Goal: Information Seeking & Learning: Learn about a topic

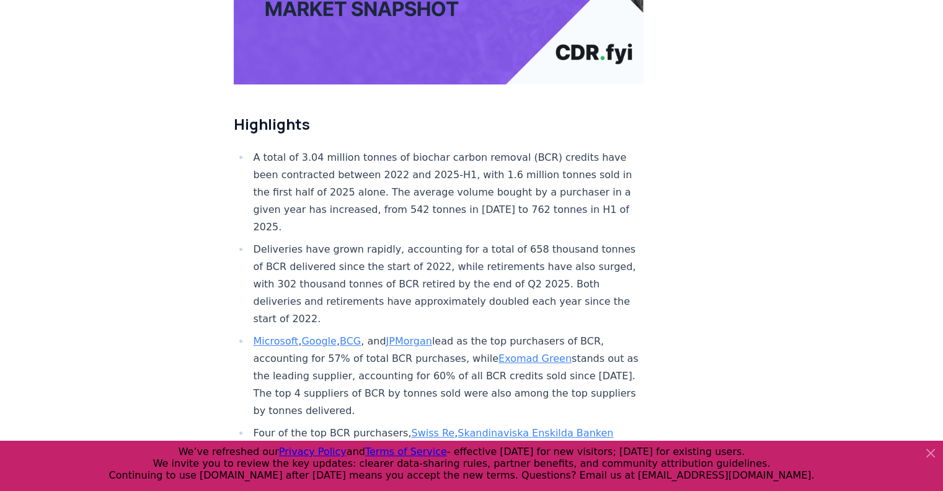
scroll to position [368, 0]
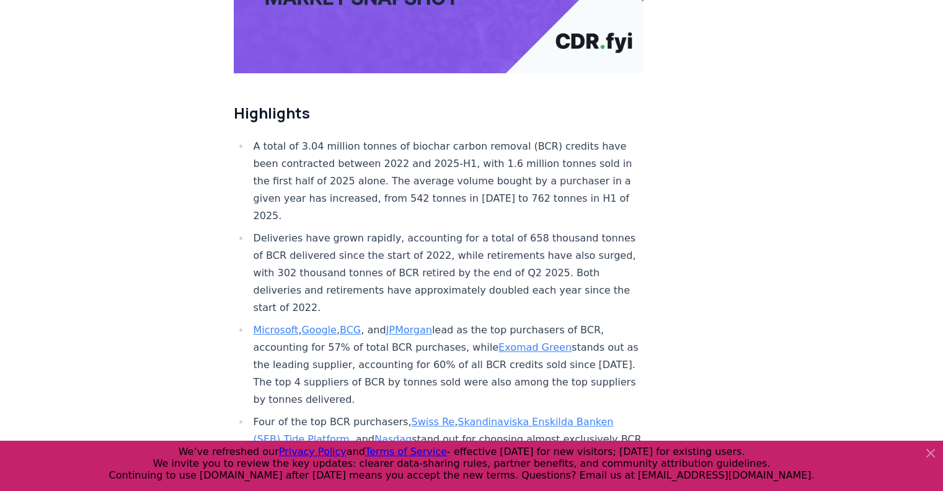
click at [935, 451] on icon at bounding box center [930, 452] width 15 height 15
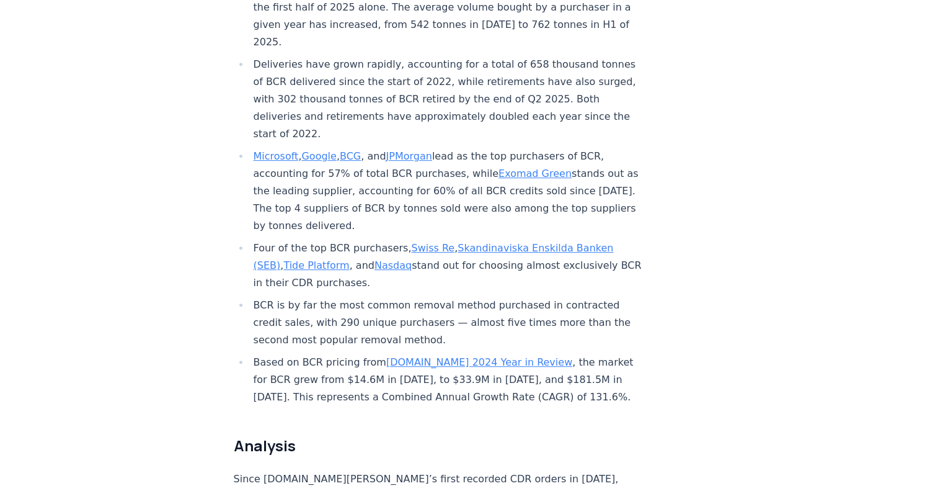
scroll to position [567, 0]
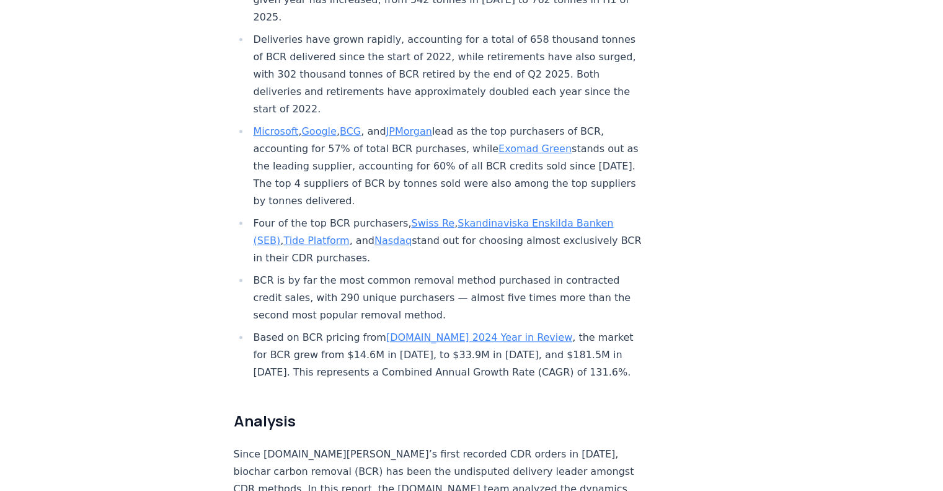
click at [402, 331] on link "CDR.fyi 2024 Year in Review" at bounding box center [479, 337] width 186 height 12
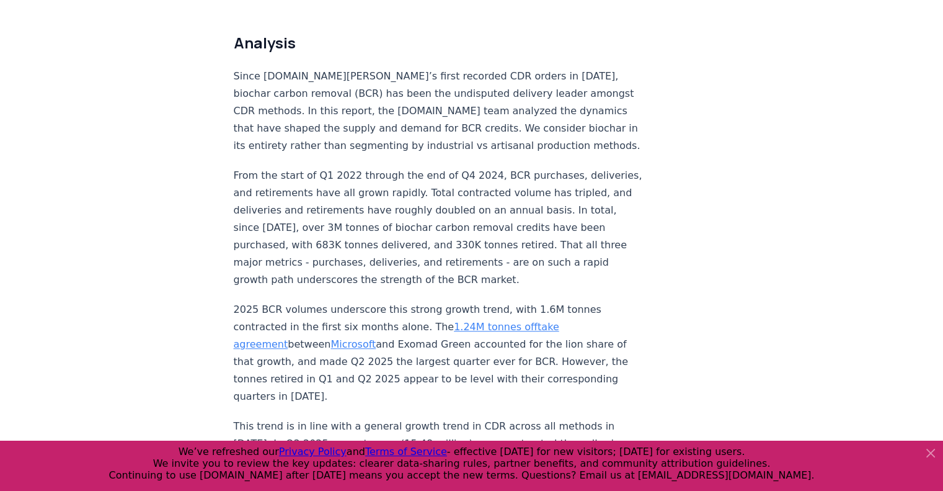
scroll to position [933, 0]
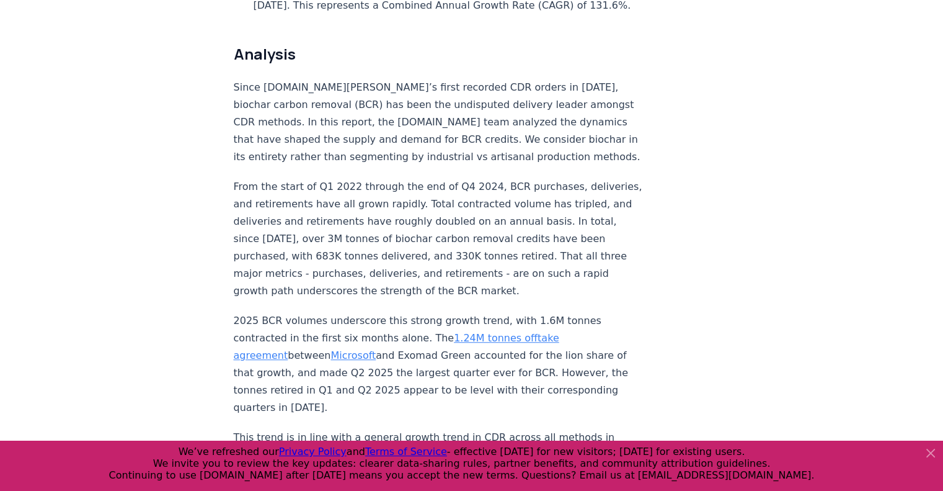
click at [927, 450] on icon at bounding box center [930, 452] width 7 height 7
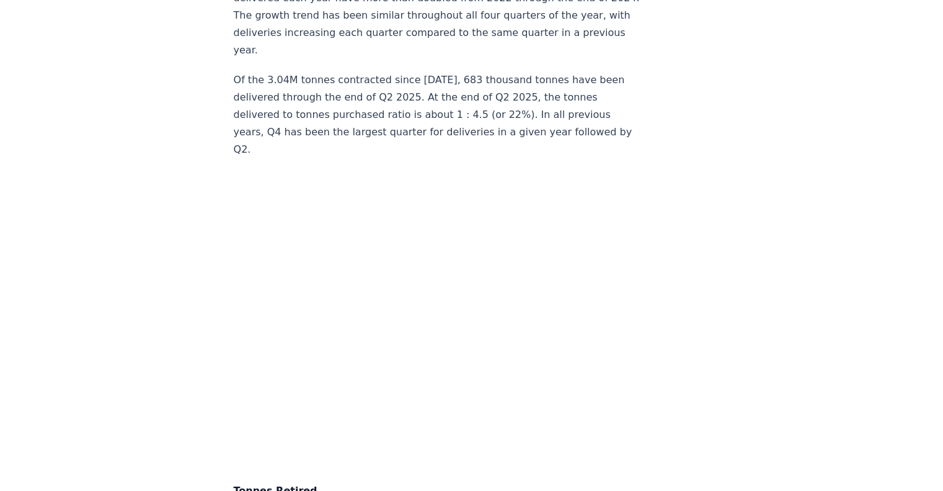
scroll to position [3971, 0]
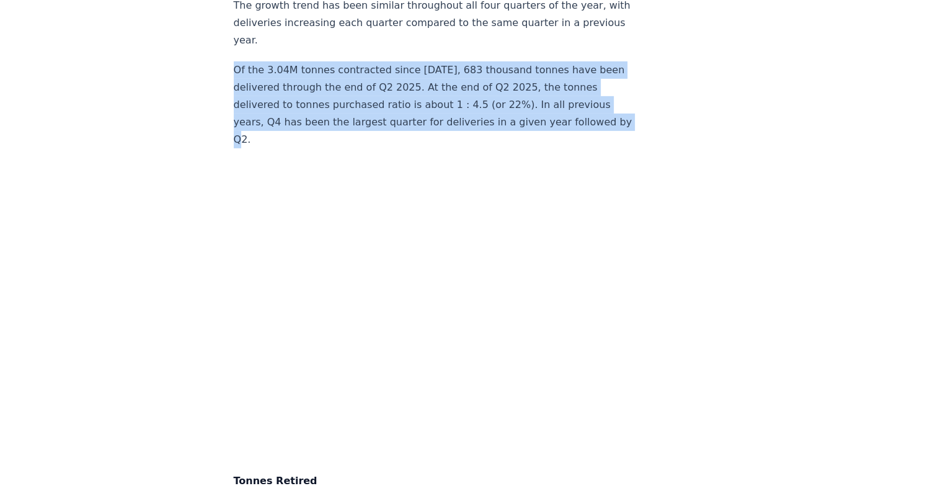
drag, startPoint x: 234, startPoint y: 63, endPoint x: 438, endPoint y: 131, distance: 214.3
click at [438, 131] on p "Of the 3.04M tonnes contracted since 2022, 683 thousand tonnes have been delive…" at bounding box center [439, 104] width 411 height 87
click at [639, 71] on article "September 09, 2025 Biochar Carbon Removal Market Snapshot | 2025 Highlights A t…" at bounding box center [472, 395] width 476 height 8644
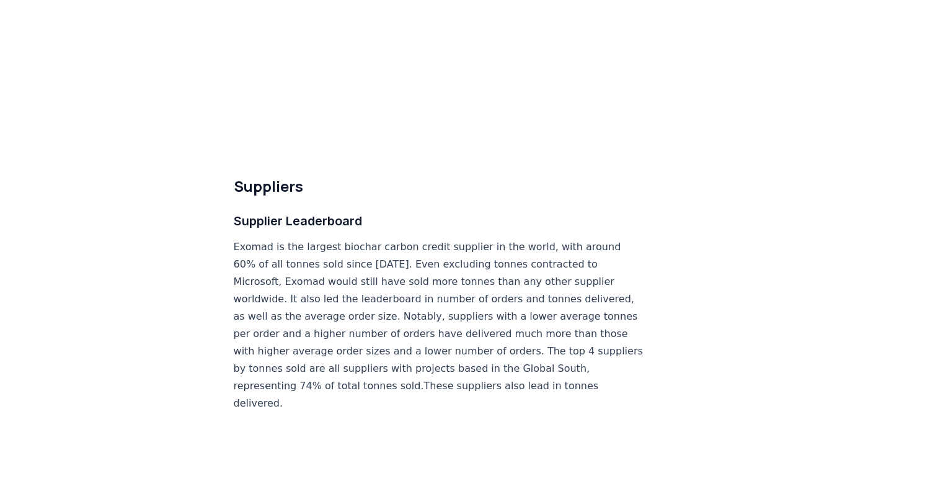
scroll to position [7153, 0]
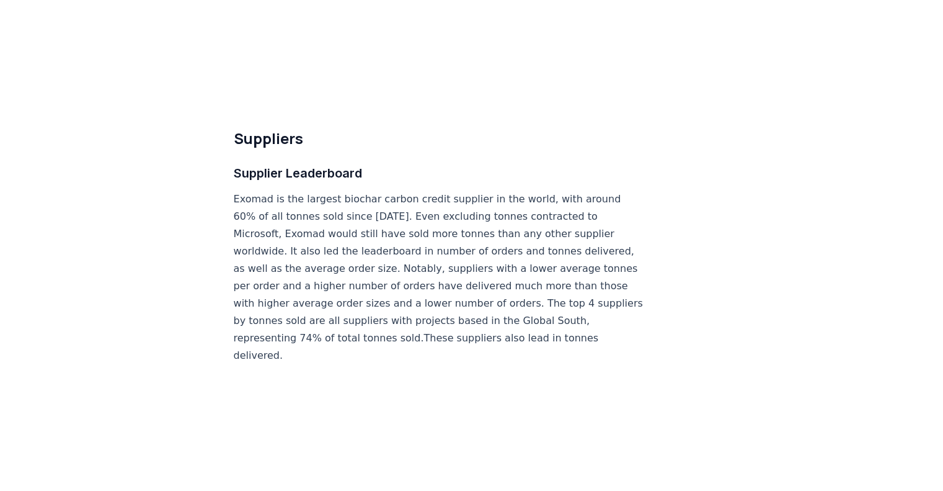
click at [319, 265] on p "Exomad is the largest biochar carbon credit supplier in the world, with around …" at bounding box center [439, 277] width 411 height 174
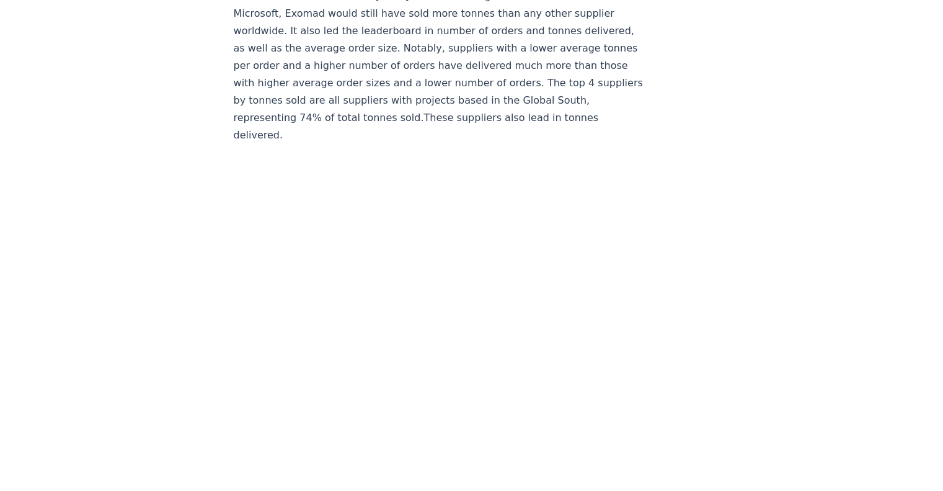
scroll to position [7383, 0]
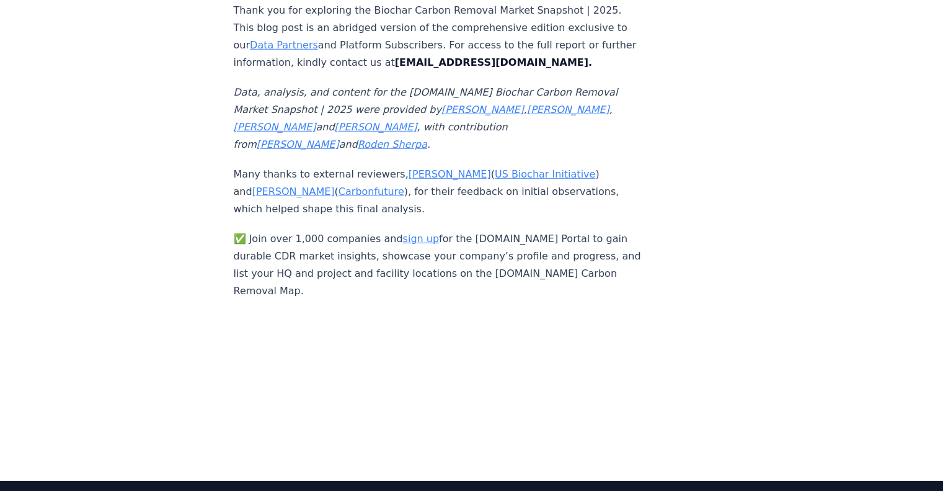
scroll to position [8456, 0]
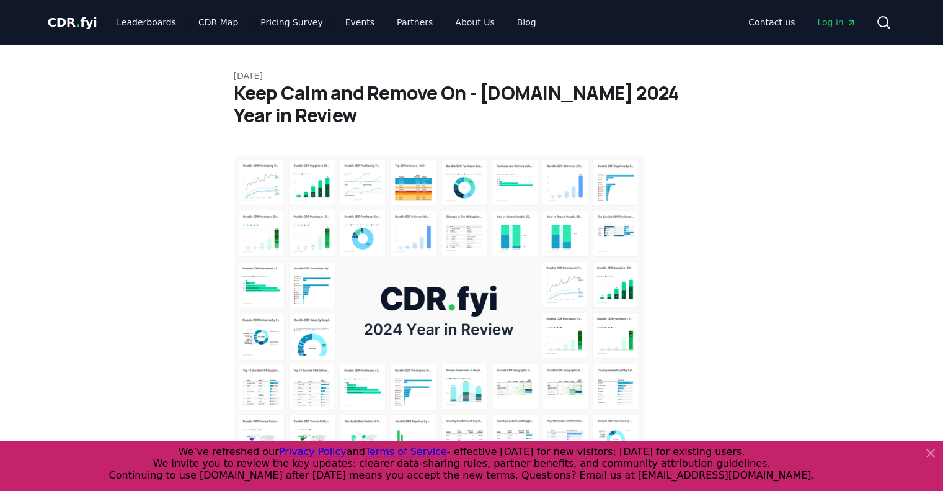
click at [69, 29] on span "CDR . fyi" at bounding box center [73, 22] width 50 height 15
